Goal: Task Accomplishment & Management: Complete application form

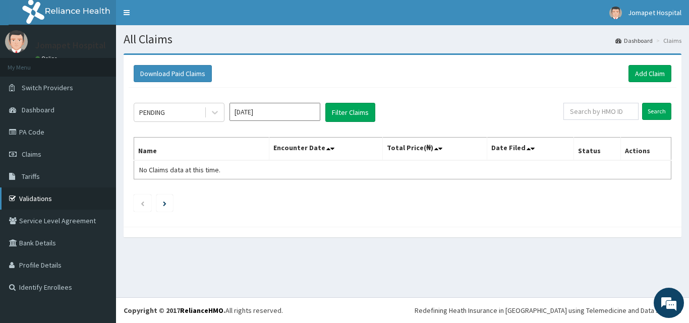
click at [39, 195] on link "Validations" at bounding box center [58, 199] width 116 height 22
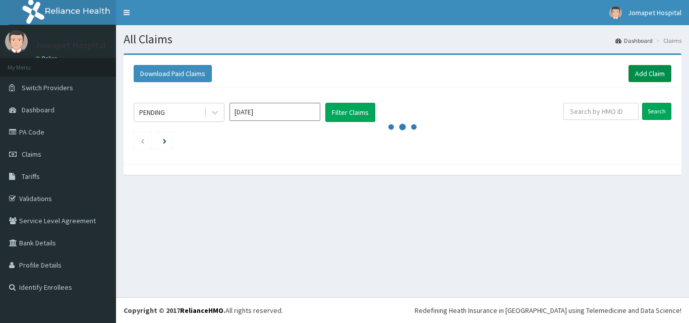
click at [635, 70] on link "Add Claim" at bounding box center [650, 73] width 43 height 17
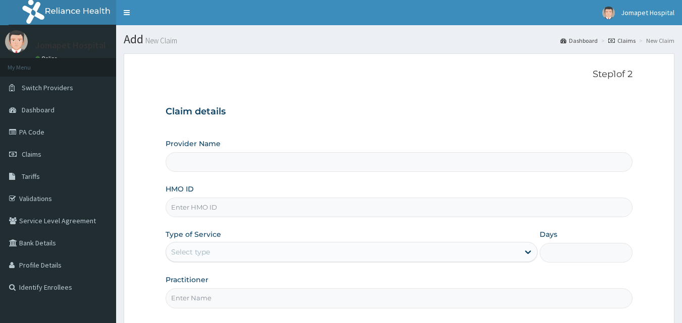
type input "Jomapet Hospital"
click at [203, 210] on input "HMO ID" at bounding box center [398, 208] width 467 height 20
type input "YOC/10053/A"
click at [186, 266] on div "Provider Name Jomapet Hospital HMO ID YOC/10053/A Type of Service Select type D…" at bounding box center [398, 224] width 467 height 170
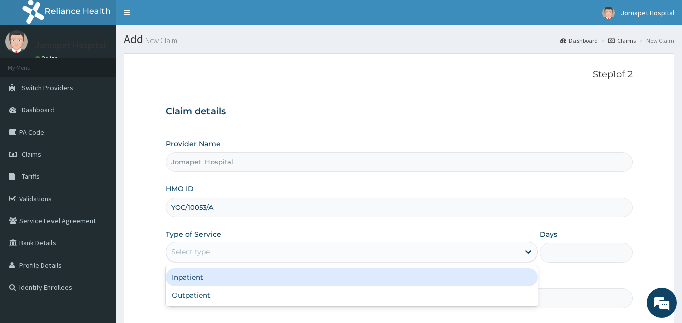
click at [186, 255] on div "Select type" at bounding box center [190, 252] width 39 height 10
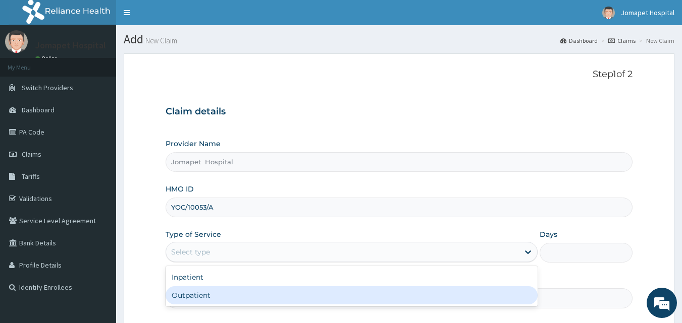
click at [195, 295] on div "Outpatient" at bounding box center [351, 296] width 372 height 18
type input "1"
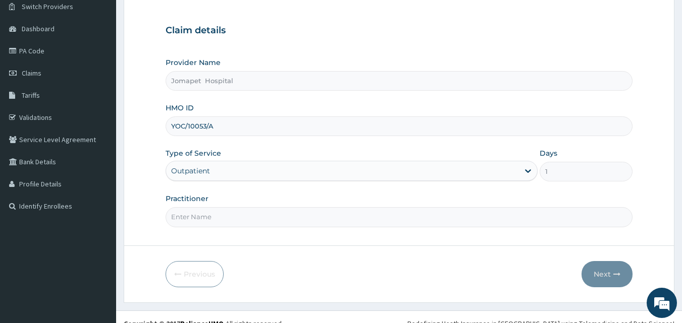
scroll to position [94, 0]
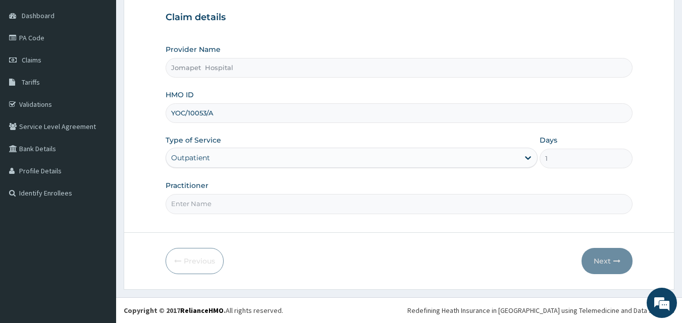
click at [206, 212] on input "Practitioner" at bounding box center [398, 204] width 467 height 20
type input "DR PAUL"
click at [601, 261] on button "Next" at bounding box center [606, 261] width 51 height 26
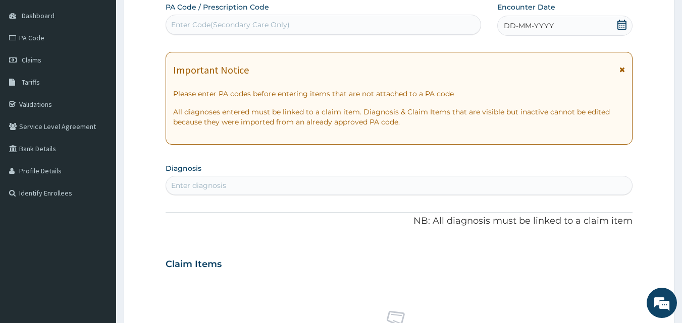
click at [510, 30] on span "DD-MM-YYYY" at bounding box center [529, 26] width 50 height 10
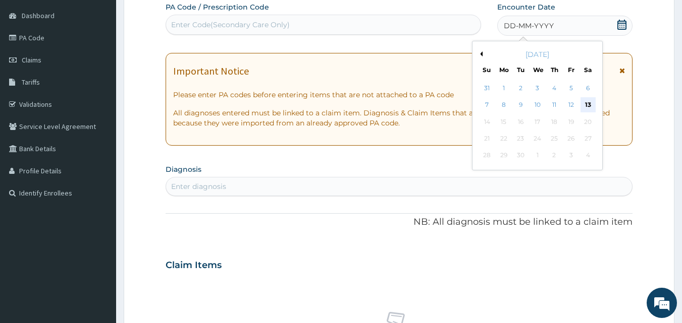
click at [589, 104] on div "13" at bounding box center [587, 105] width 15 height 15
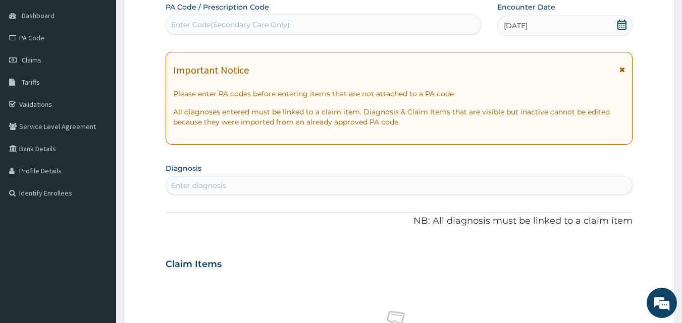
click at [198, 183] on div "Enter diagnosis" at bounding box center [198, 186] width 55 height 10
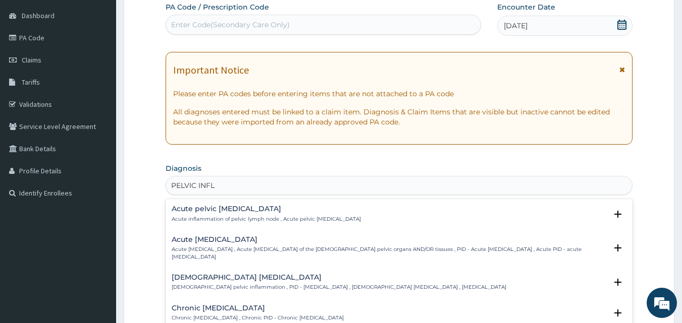
type input "PELVIC INFLA"
click at [220, 243] on h4 "Acute [MEDICAL_DATA]" at bounding box center [389, 240] width 435 height 8
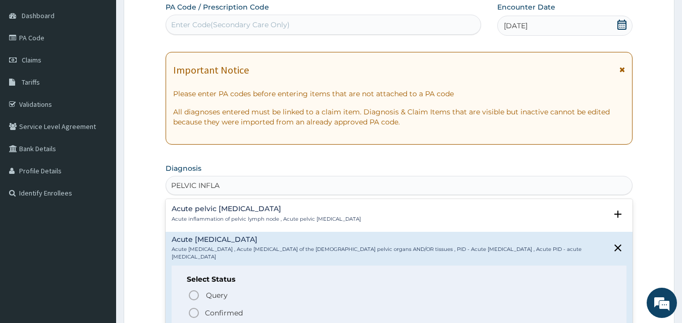
click at [195, 312] on icon "status option filled" at bounding box center [194, 313] width 12 height 12
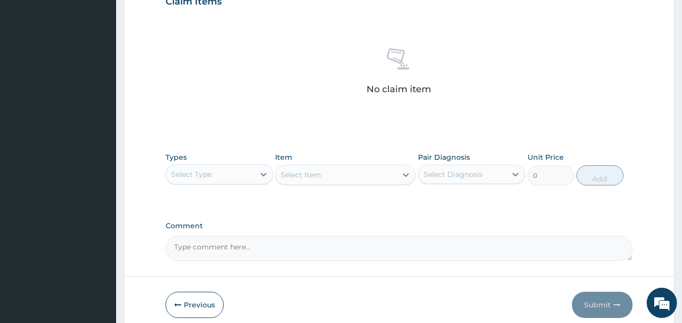
scroll to position [389, 0]
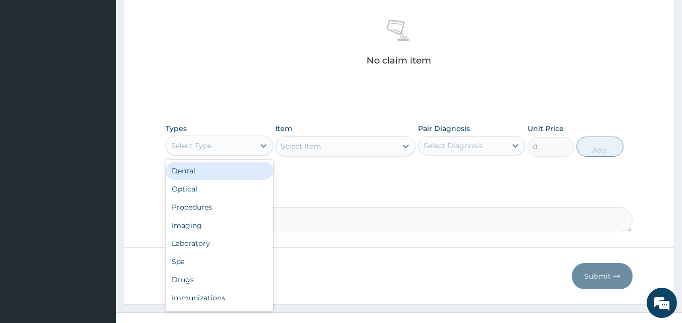
click at [228, 149] on div "Select Type" at bounding box center [210, 146] width 88 height 16
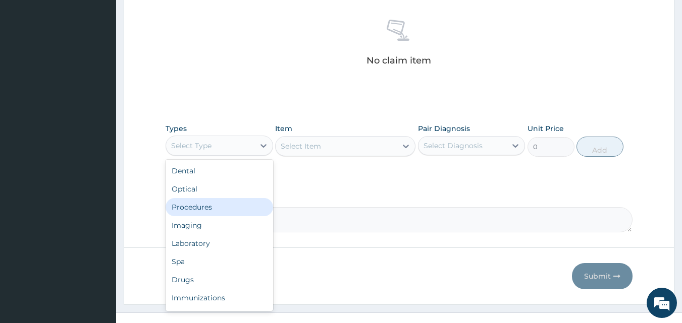
click at [220, 210] on div "Procedures" at bounding box center [218, 207] width 107 height 18
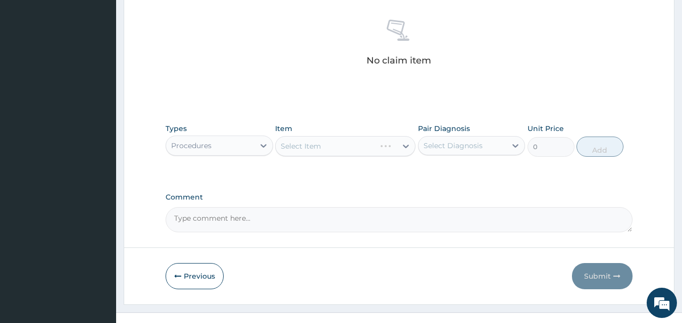
click at [292, 152] on div "Select Item" at bounding box center [345, 146] width 140 height 20
click at [285, 145] on div "Select Item" at bounding box center [345, 146] width 140 height 20
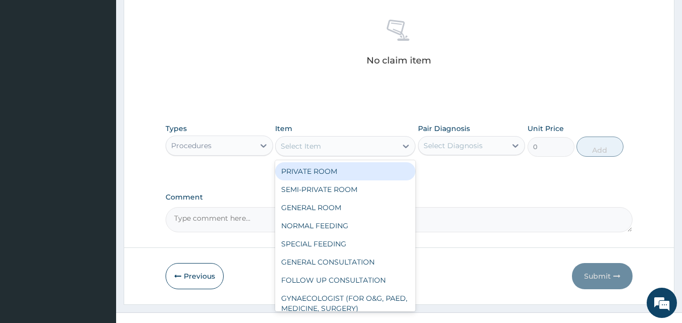
click at [281, 144] on div "Select Item" at bounding box center [301, 146] width 40 height 10
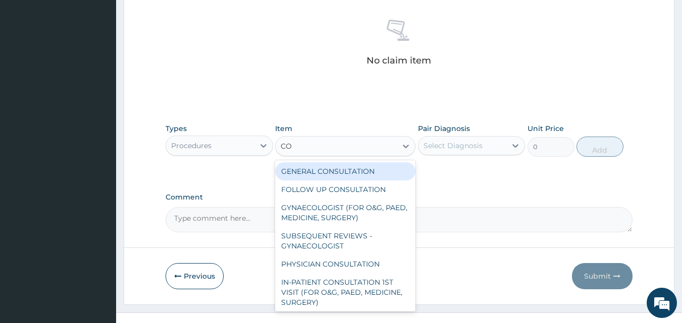
type input "CON"
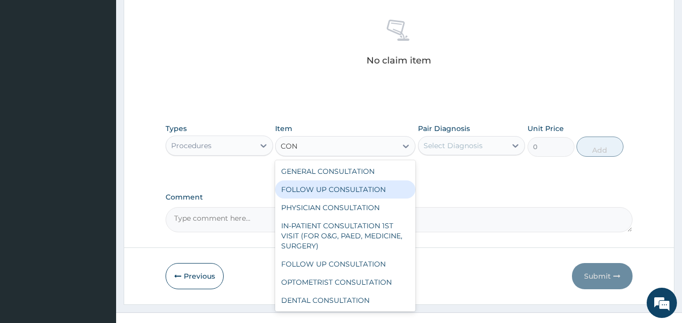
click at [308, 185] on div "FOLLOW UP CONSULTATION" at bounding box center [345, 190] width 140 height 18
type input "1000"
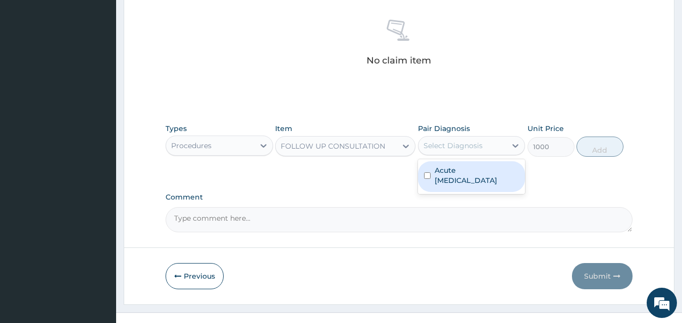
click at [448, 141] on div "Select Diagnosis" at bounding box center [452, 146] width 59 height 10
click at [429, 177] on input "checkbox" at bounding box center [427, 176] width 7 height 7
checkbox input "true"
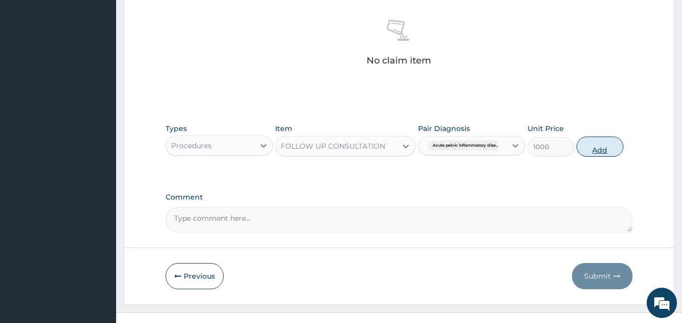
click at [584, 148] on button "Add" at bounding box center [599, 147] width 47 height 20
type input "0"
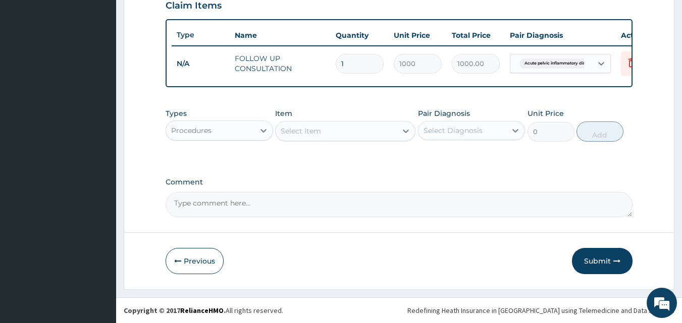
click at [226, 131] on div "Procedures" at bounding box center [210, 131] width 88 height 16
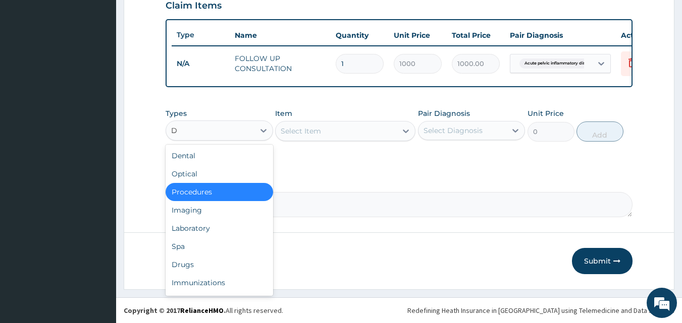
type input "DR"
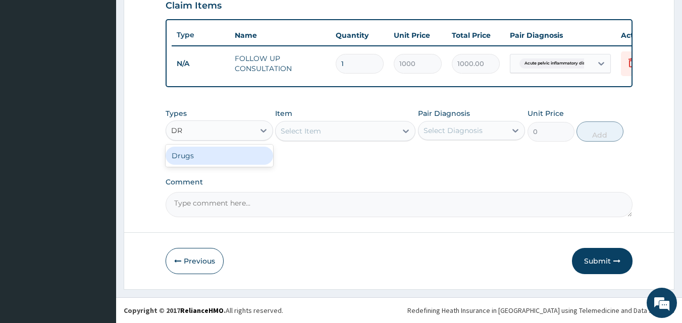
click at [209, 162] on div "Drugs" at bounding box center [218, 156] width 107 height 18
click at [284, 131] on div "Select Item" at bounding box center [345, 131] width 140 height 20
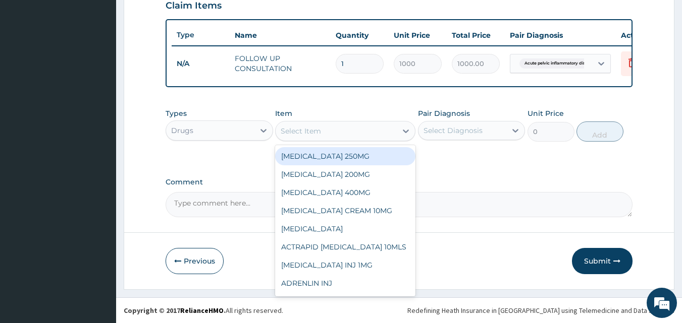
click at [281, 131] on div "Select Item" at bounding box center [335, 131] width 121 height 16
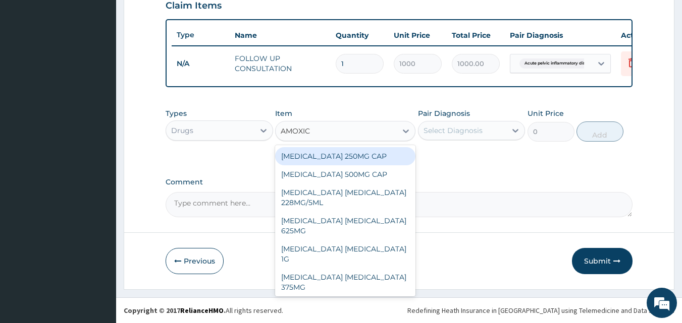
type input "AMOXICL"
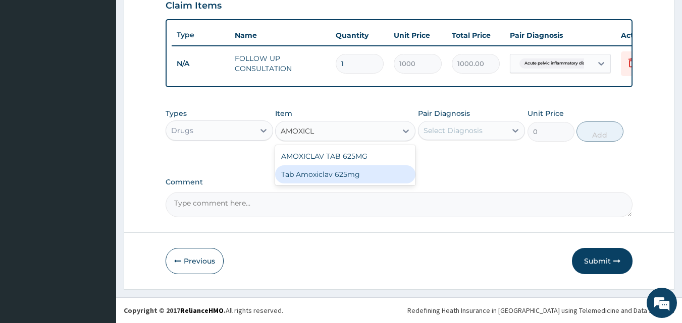
click at [305, 176] on div "Tab Amoxiclav 625mg" at bounding box center [345, 174] width 140 height 18
type input "300"
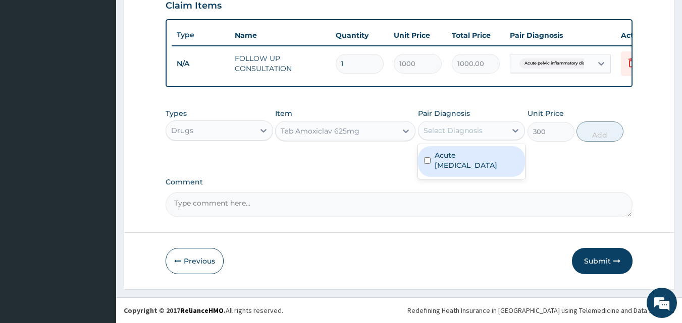
click at [428, 131] on div "Select Diagnosis" at bounding box center [452, 131] width 59 height 10
click at [426, 161] on input "checkbox" at bounding box center [427, 160] width 7 height 7
checkbox input "true"
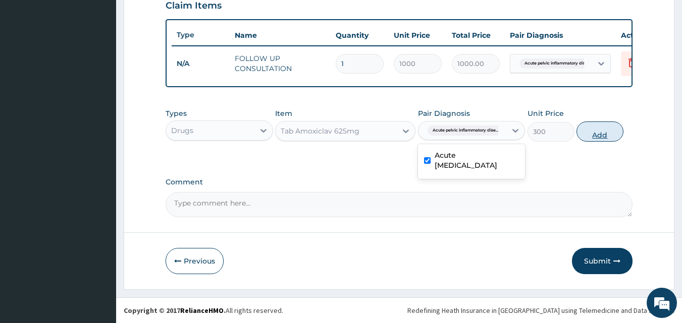
click at [597, 134] on button "Add" at bounding box center [599, 132] width 47 height 20
type input "0"
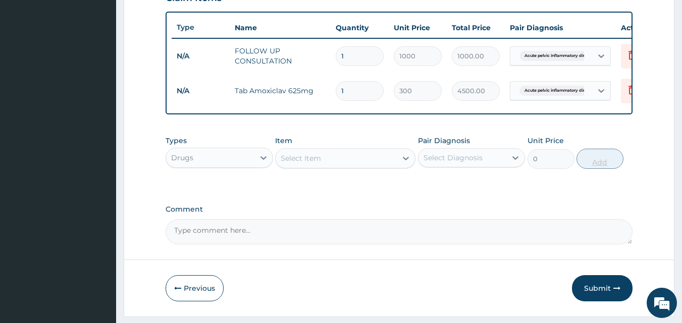
type input "15"
type input "4500.00"
type input "15"
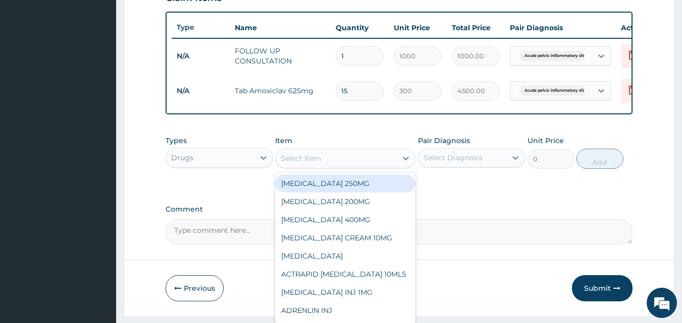
click at [284, 163] on div "Select Item" at bounding box center [301, 158] width 40 height 10
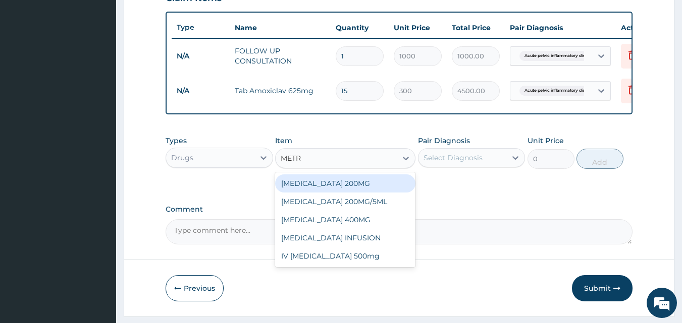
type input "METRO"
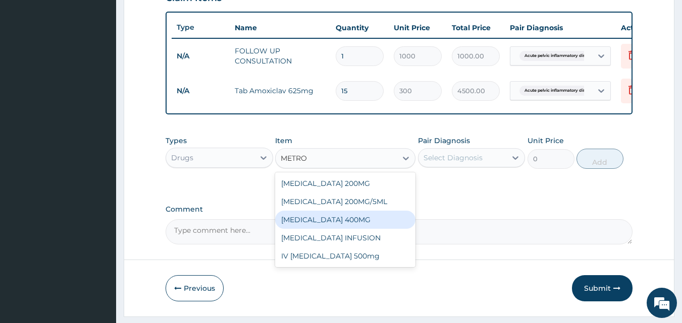
click at [351, 225] on div "METRONIDAZOLE 400MG" at bounding box center [345, 220] width 140 height 18
type input "30"
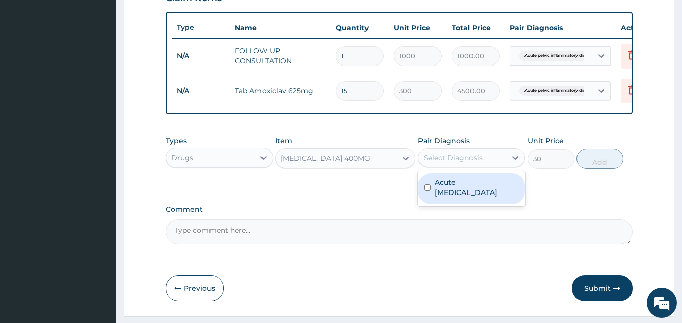
click at [426, 163] on div "Select Diagnosis" at bounding box center [452, 158] width 59 height 10
click at [427, 191] on input "checkbox" at bounding box center [427, 188] width 7 height 7
checkbox input "true"
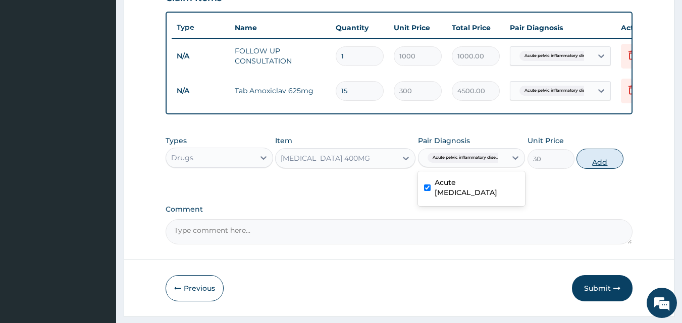
click at [588, 169] on button "Add" at bounding box center [599, 159] width 47 height 20
type input "0"
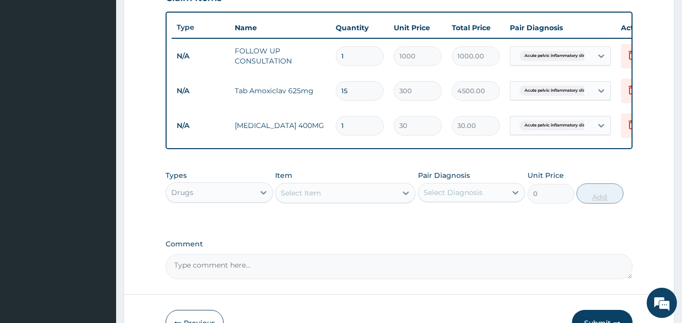
type input "0.00"
type input "2"
type input "60.00"
type input "28"
type input "840.00"
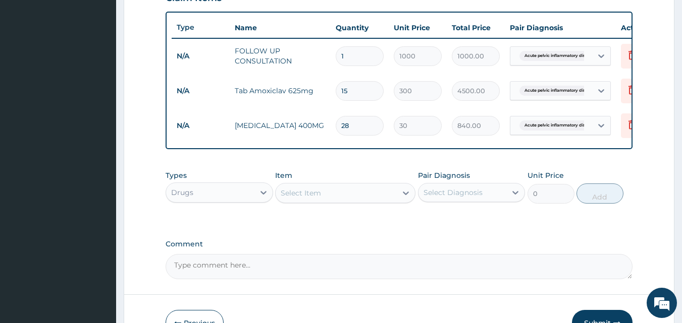
type input "28"
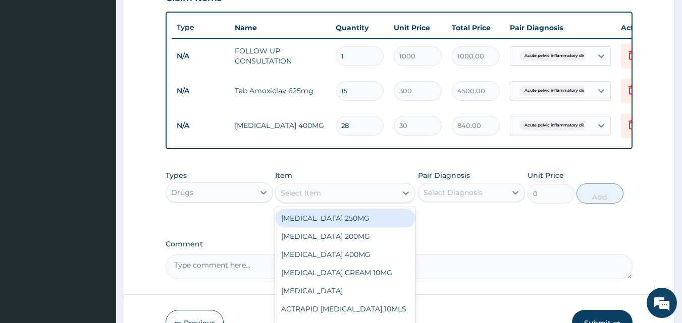
click at [304, 198] on div "Select Item" at bounding box center [301, 193] width 40 height 10
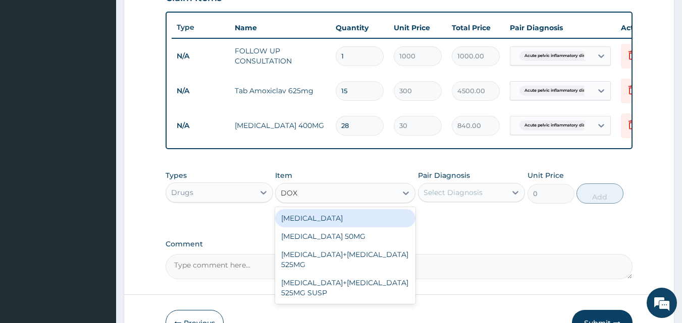
type input "DOXY"
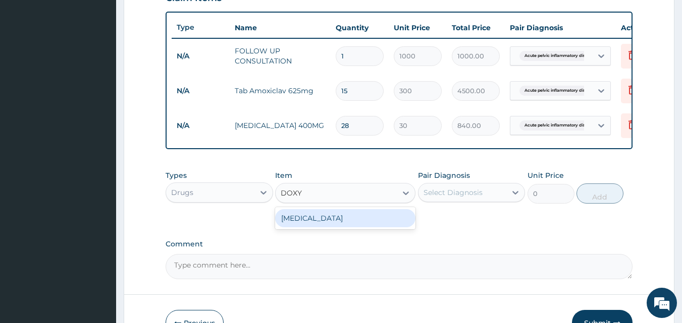
click at [305, 226] on div "DOXYCYCLINE" at bounding box center [345, 218] width 140 height 18
type input "25"
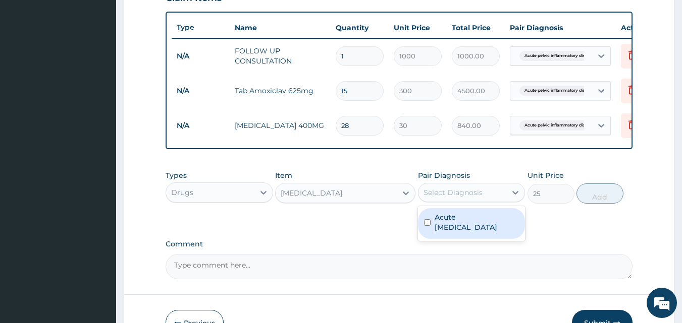
click at [434, 198] on div "Select Diagnosis" at bounding box center [452, 193] width 59 height 10
click at [428, 226] on input "checkbox" at bounding box center [427, 222] width 7 height 7
checkbox input "true"
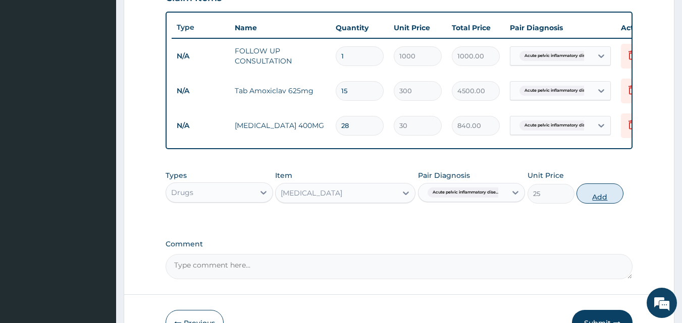
click at [594, 201] on button "Add" at bounding box center [599, 194] width 47 height 20
type input "0"
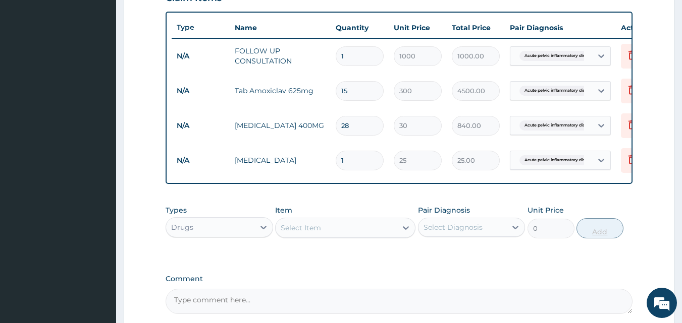
type input "0.00"
type input "2"
type input "50.00"
type input "25"
type input "625.00"
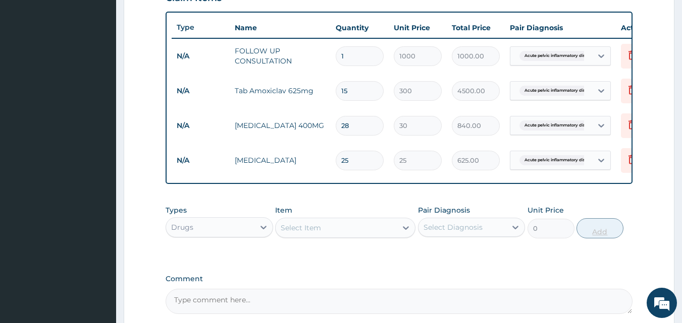
type input "2"
type input "50.00"
type input "28"
type input "700.00"
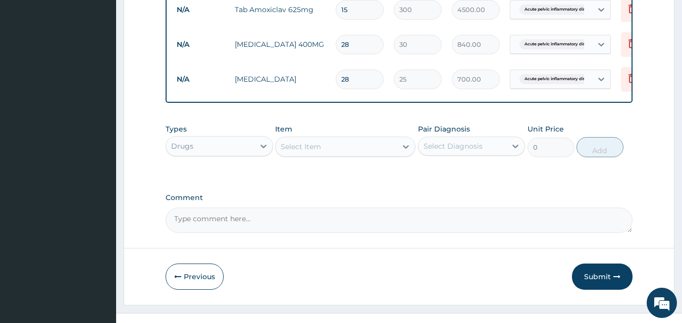
scroll to position [468, 0]
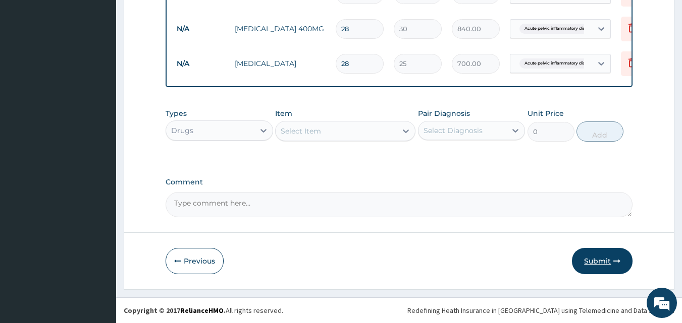
type input "28"
click at [592, 262] on button "Submit" at bounding box center [602, 261] width 61 height 26
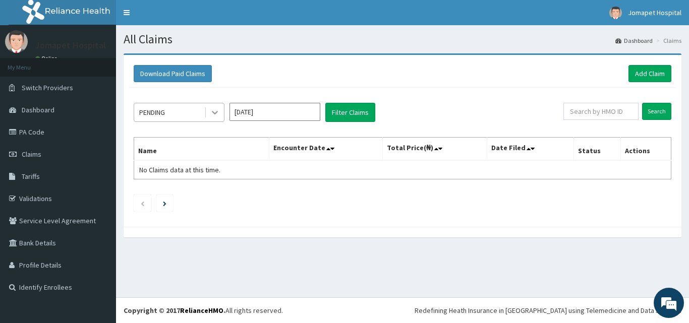
click at [215, 112] on icon at bounding box center [215, 112] width 10 height 10
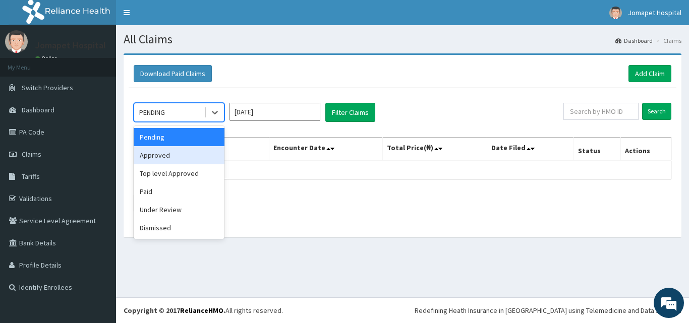
click at [180, 157] on div "Approved" at bounding box center [179, 155] width 91 height 18
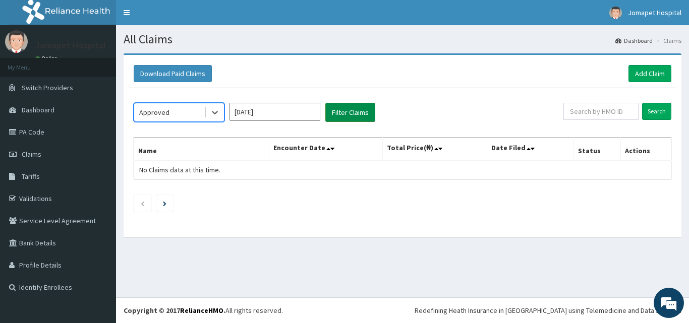
click at [349, 112] on button "Filter Claims" at bounding box center [350, 112] width 50 height 19
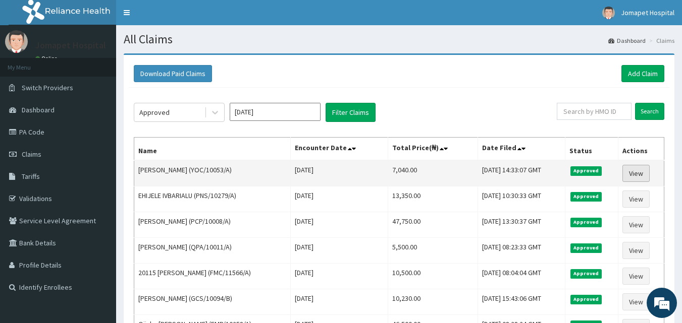
click at [641, 175] on link "View" at bounding box center [635, 173] width 27 height 17
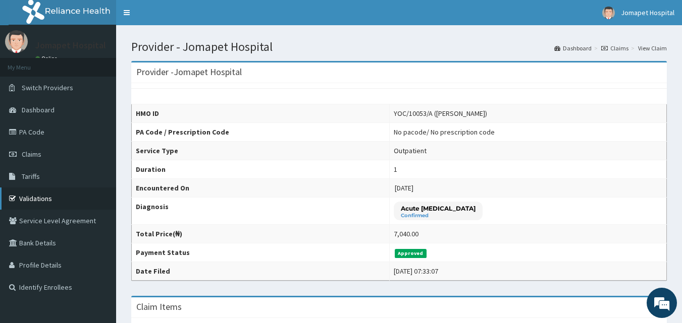
click at [39, 197] on link "Validations" at bounding box center [58, 199] width 116 height 22
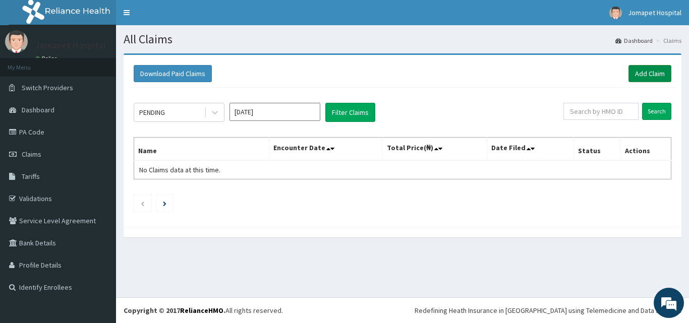
click at [639, 72] on link "Add Claim" at bounding box center [650, 73] width 43 height 17
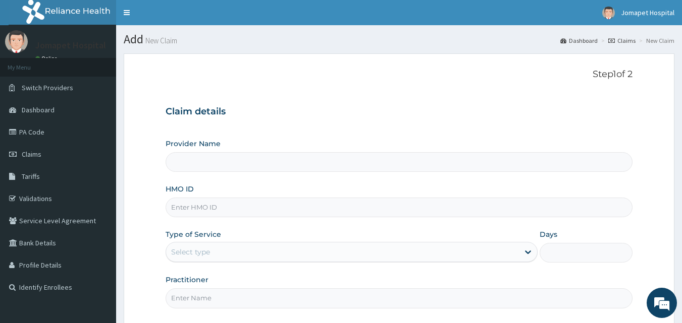
type input "Jomapet Hospital"
click at [246, 207] on input "HMO ID" at bounding box center [398, 208] width 467 height 20
type input "QPA/10011/A"
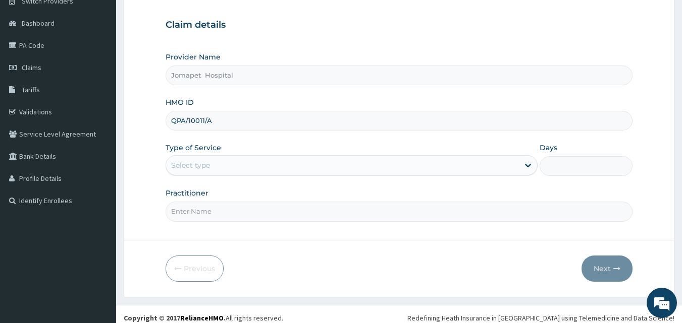
scroll to position [94, 0]
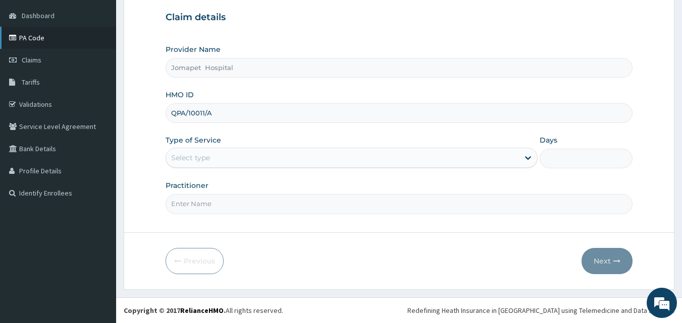
click at [37, 37] on link "PA Code" at bounding box center [58, 38] width 116 height 22
